Goal: Check status

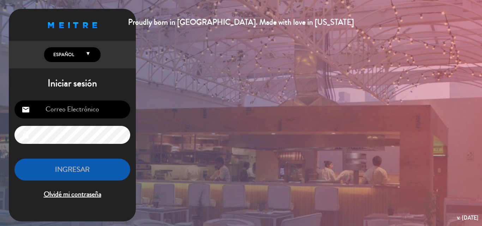
type input "[EMAIL_ADDRESS][DOMAIN_NAME]"
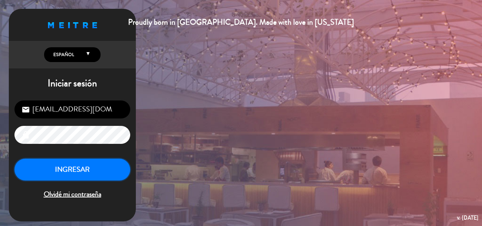
click at [54, 177] on button "INGRESAR" at bounding box center [72, 170] width 116 height 22
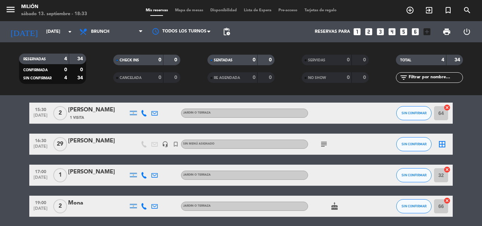
scroll to position [51, 0]
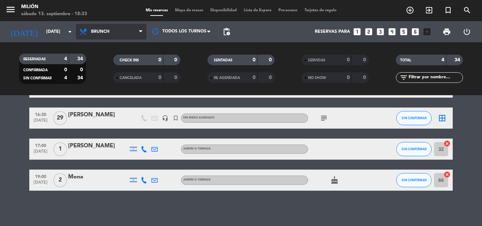
click at [137, 29] on span "Brunch" at bounding box center [111, 32] width 71 height 16
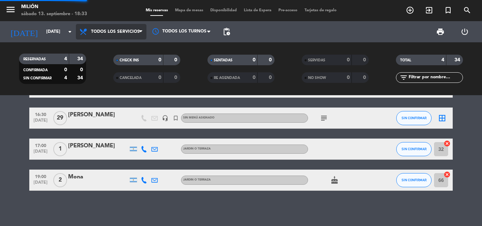
click at [133, 50] on div "menu Milión [DATE] 13. septiembre - 18:33 Mis reservas Mapa de mesas Disponibil…" at bounding box center [241, 47] width 482 height 95
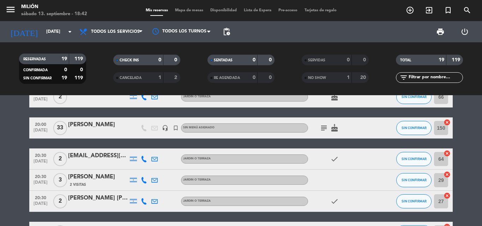
scroll to position [0, 0]
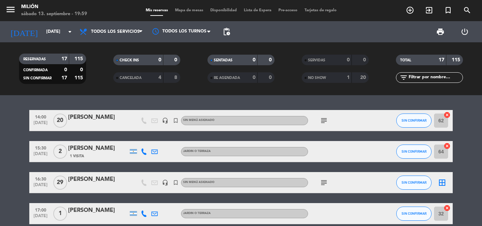
click at [325, 185] on icon "subject" at bounding box center [324, 183] width 8 height 8
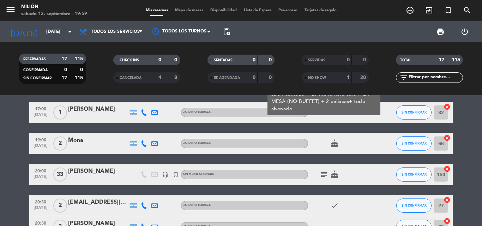
scroll to position [106, 0]
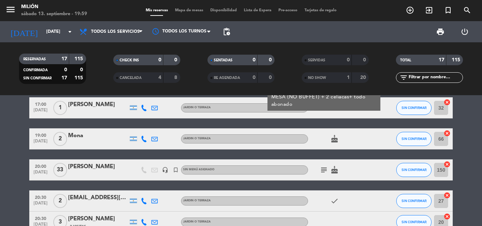
click at [325, 170] on icon "subject" at bounding box center [324, 170] width 8 height 8
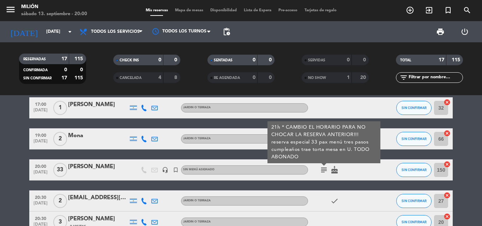
click at [312, 168] on div "subject 21h * CAMBIO EL HORARIO PARA NO CHOCAR LA RESERVA ANTERIOR!!! reserva e…" at bounding box center [340, 170] width 64 height 21
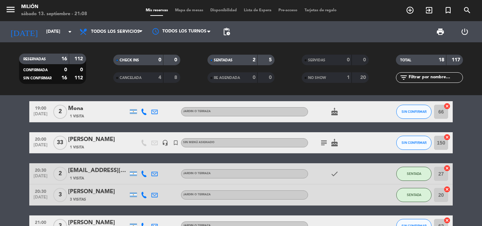
scroll to position [141, 0]
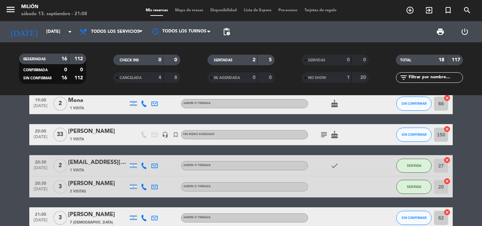
click at [326, 137] on icon "subject" at bounding box center [324, 135] width 8 height 8
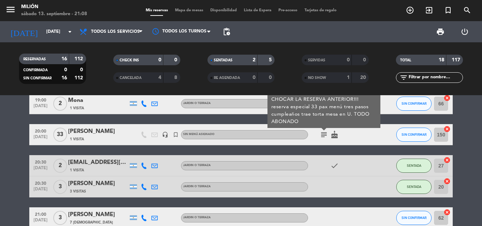
click at [13, 116] on bookings-row "14:00 [DATE] [PERSON_NAME] 1 Visita headset_mic turned_in_not Sin menú asignado…" at bounding box center [241, 219] width 482 height 500
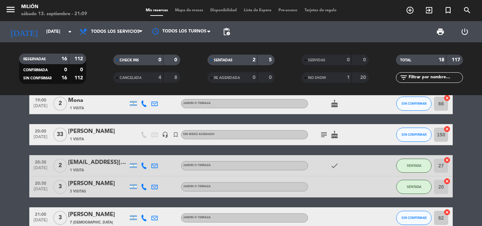
click at [324, 133] on icon "subject" at bounding box center [324, 135] width 8 height 8
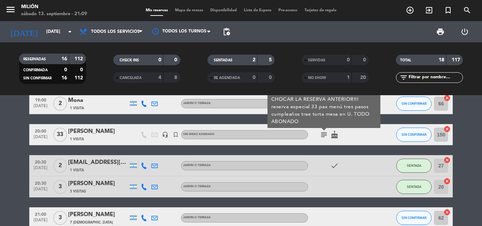
click at [0, 189] on bookings-row "14:00 [DATE] [PERSON_NAME] 1 Visita headset_mic turned_in_not Sin menú asignado…" at bounding box center [241, 219] width 482 height 500
